Goal: Find specific page/section: Find specific page/section

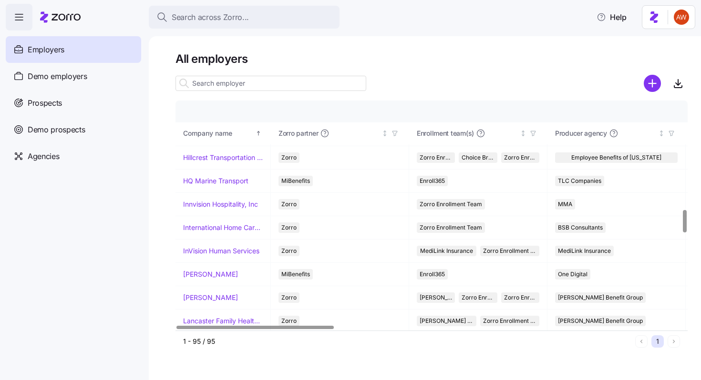
scroll to position [1062, 0]
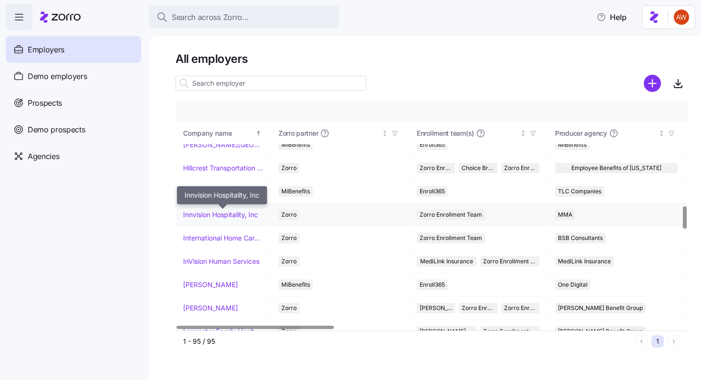
click at [220, 216] on link "Innvision Hospitality, Inc" at bounding box center [220, 215] width 75 height 10
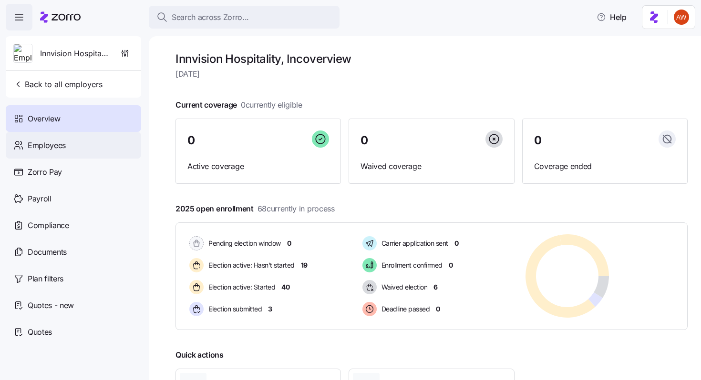
click at [122, 143] on div "Employees" at bounding box center [73, 145] width 135 height 27
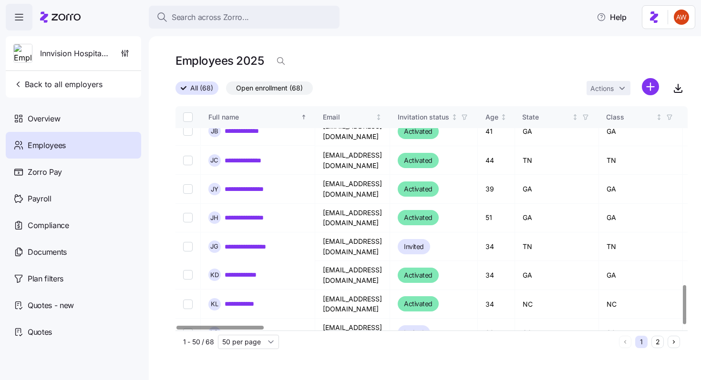
scroll to position [1033, 0]
